Goal: Information Seeking & Learning: Find contact information

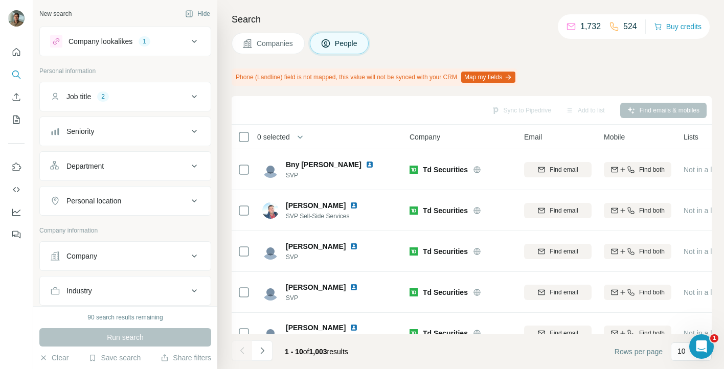
click at [195, 96] on icon at bounding box center [194, 96] width 5 height 3
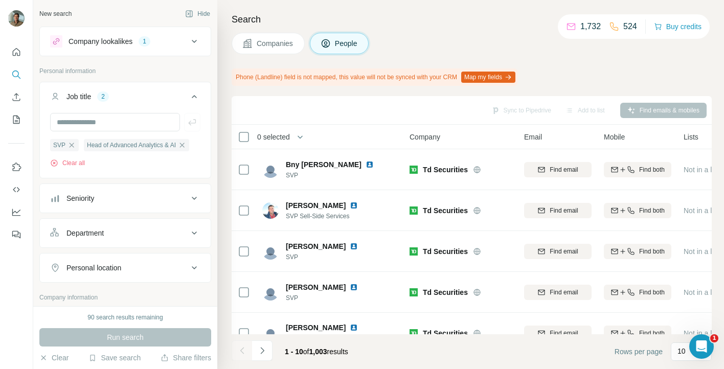
click at [186, 144] on icon "button" at bounding box center [182, 145] width 8 height 8
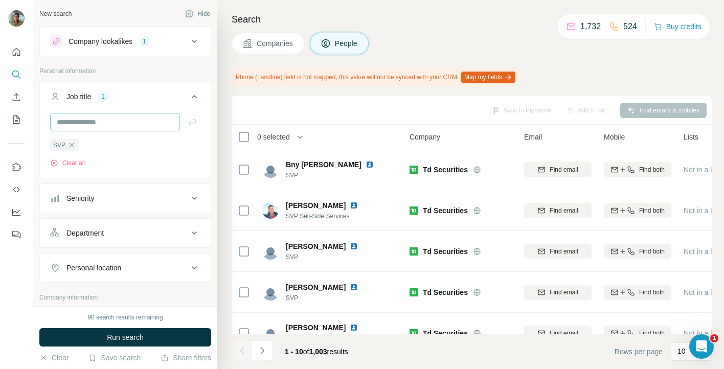
drag, startPoint x: 71, startPoint y: 145, endPoint x: 64, endPoint y: 124, distance: 21.5
click at [71, 145] on icon "button" at bounding box center [72, 145] width 8 height 8
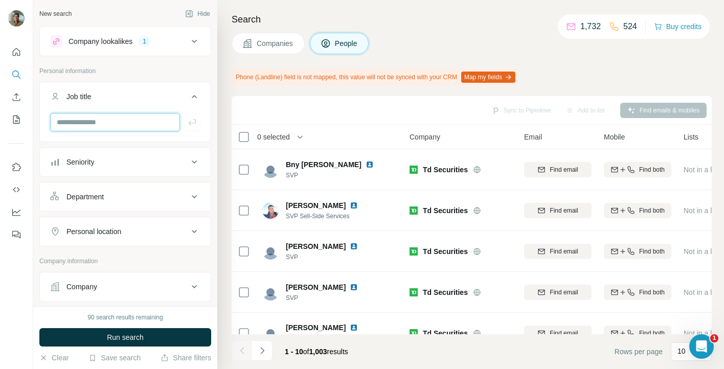
click at [65, 121] on input "text" at bounding box center [115, 122] width 130 height 18
type input "**********"
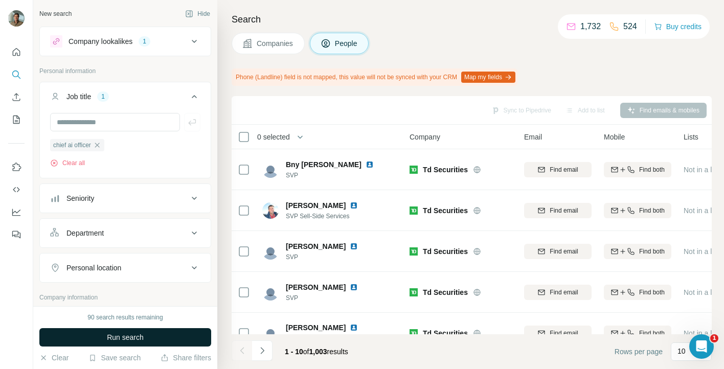
click at [93, 335] on button "Run search" at bounding box center [125, 337] width 172 height 18
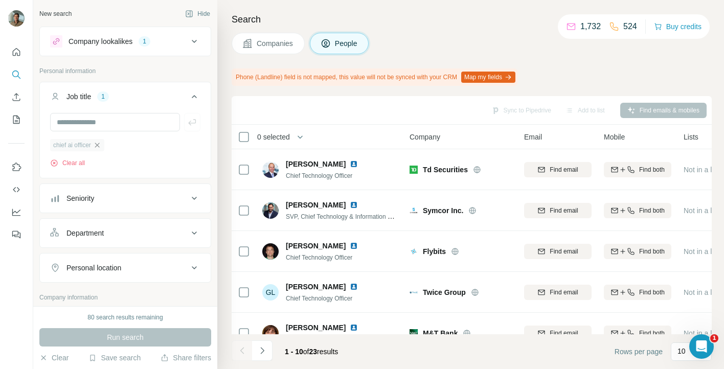
click at [100, 143] on icon "button" at bounding box center [97, 145] width 8 height 8
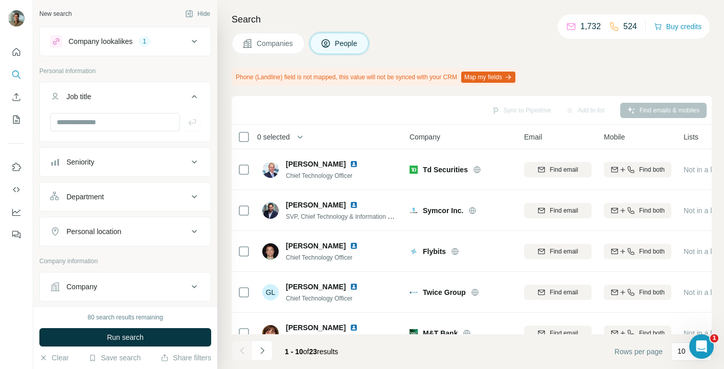
click at [513, 81] on button "Map my fields" at bounding box center [488, 77] width 54 height 11
